Goal: Task Accomplishment & Management: Manage account settings

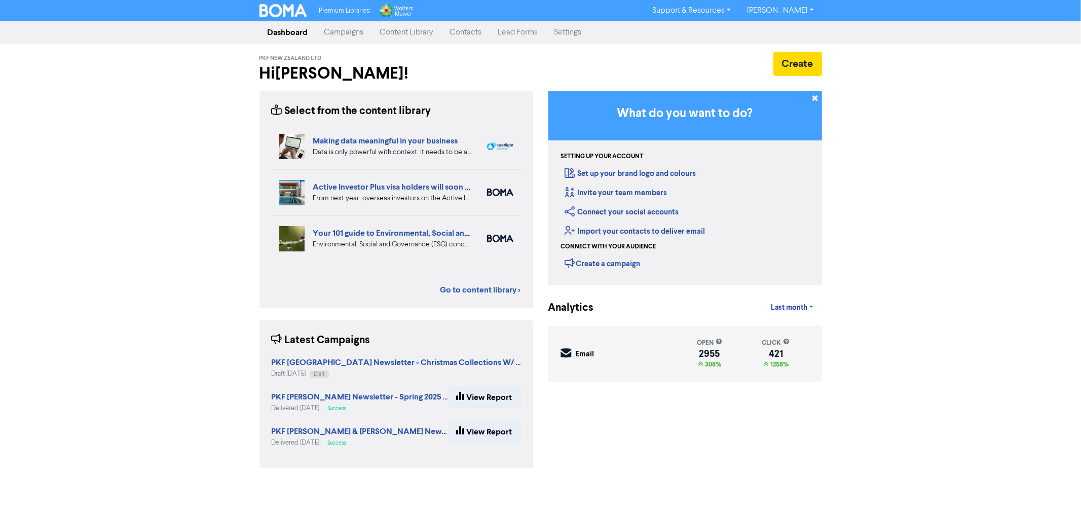
click at [351, 24] on link "Campaigns" at bounding box center [344, 32] width 56 height 20
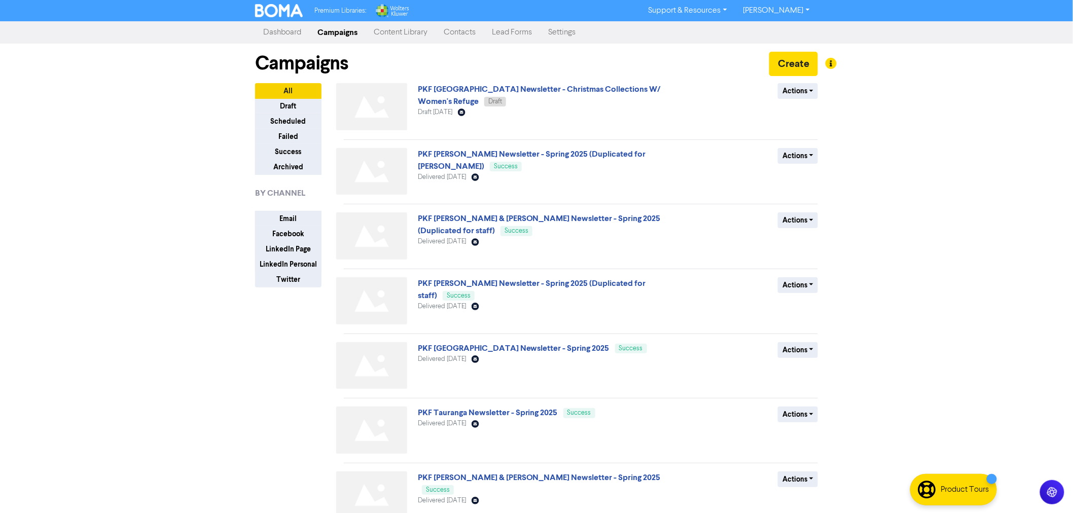
click at [975, 185] on div "Premium Libraries: Support & Resources Video Tutorials FAQ & Guides Marketing E…" at bounding box center [536, 256] width 1073 height 513
click at [553, 88] on link "PKF [GEOGRAPHIC_DATA] Newsletter - Christmas Collections W/ Women's Refuge" at bounding box center [539, 95] width 243 height 22
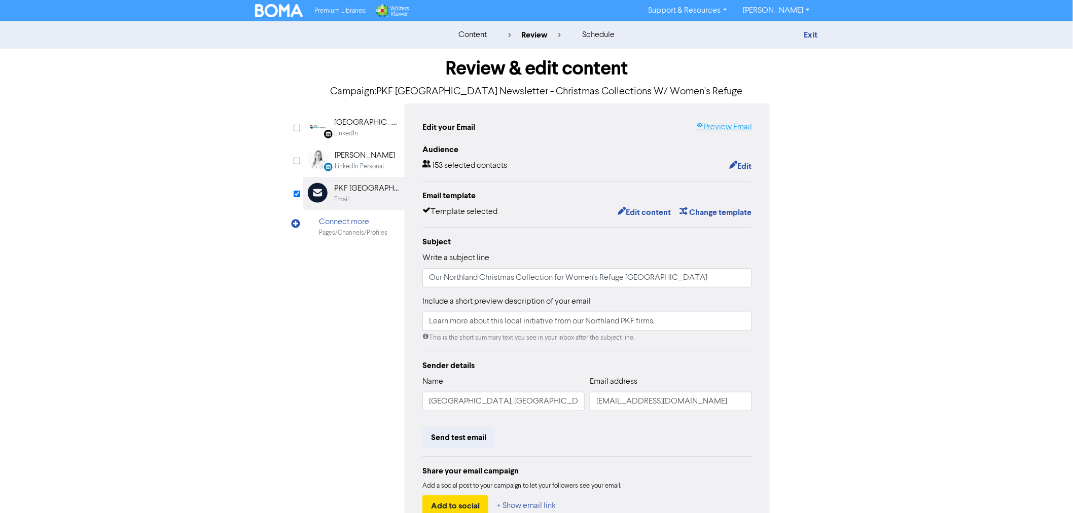
click at [728, 124] on link "Preview Email" at bounding box center [723, 127] width 56 height 12
click at [897, 258] on div "content review schedule Exit Review & edit content Campaign: PKF Bay of Islands…" at bounding box center [536, 300] width 1073 height 559
click at [282, 12] on img at bounding box center [279, 10] width 48 height 13
